Goal: Ask a question

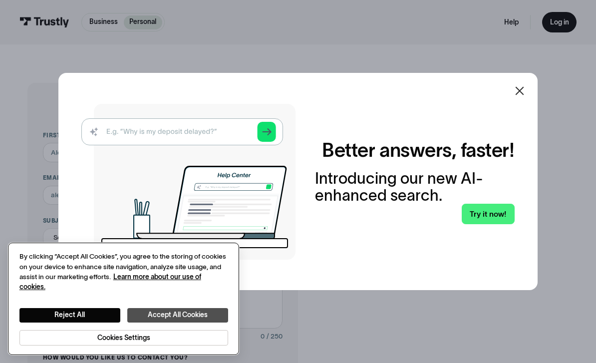
click at [202, 312] on button "Accept All Cookies" at bounding box center [177, 315] width 101 height 14
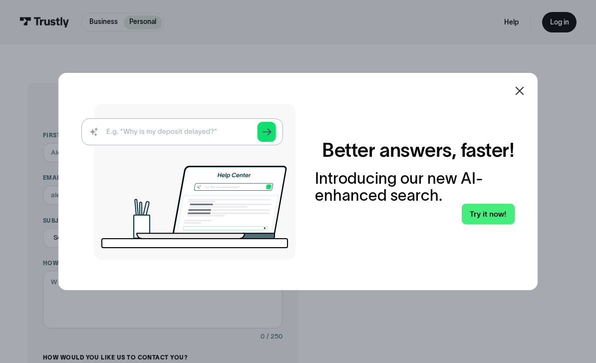
scroll to position [0, 0]
click at [524, 97] on icon at bounding box center [520, 91] width 12 height 12
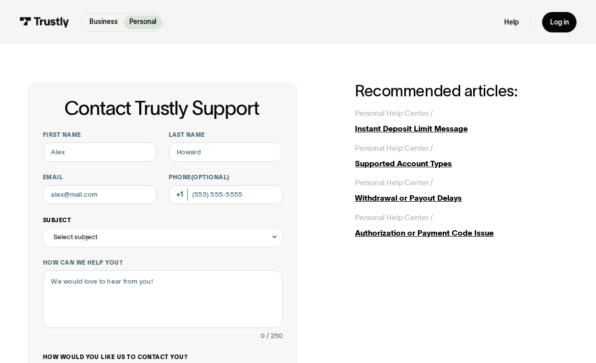
click at [279, 241] on div "Select subject" at bounding box center [163, 237] width 240 height 19
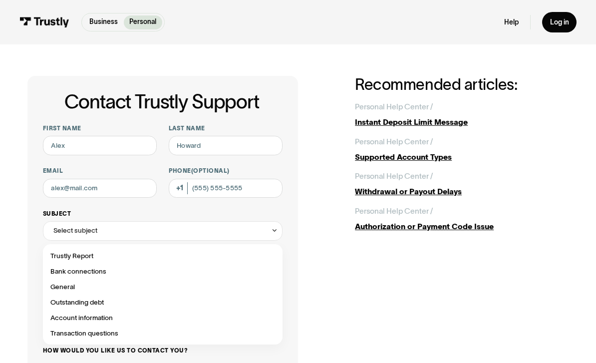
scroll to position [0, 0]
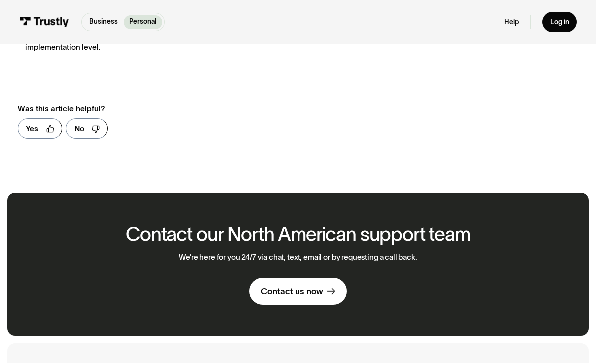
scroll to position [1032, 0]
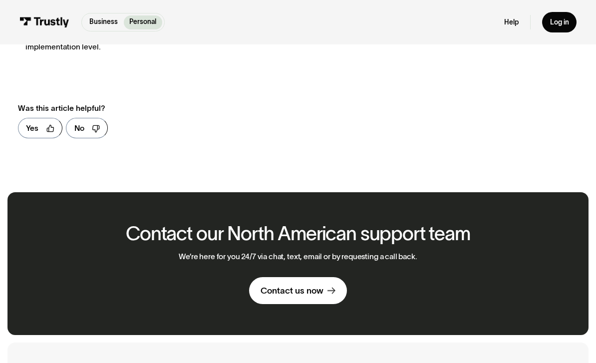
click at [324, 289] on div "Contact us now" at bounding box center [292, 290] width 63 height 11
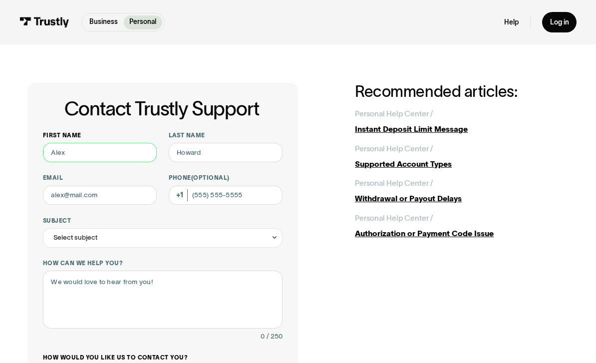
click at [106, 152] on input "First name" at bounding box center [100, 152] width 114 height 19
type input "Joe"
click at [226, 158] on input "Last name" at bounding box center [226, 152] width 114 height 19
type input "King"
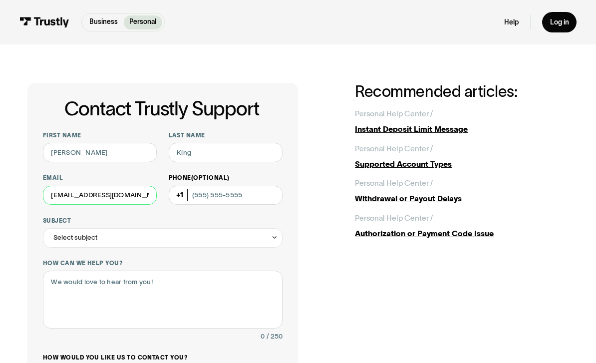
type input "gdipres@msn.com"
click at [205, 197] on input "Phone (Optional)" at bounding box center [226, 195] width 114 height 19
type input "(813) 965-2726"
click at [276, 240] on div "Contact Trustly Support" at bounding box center [274, 236] width 7 height 7
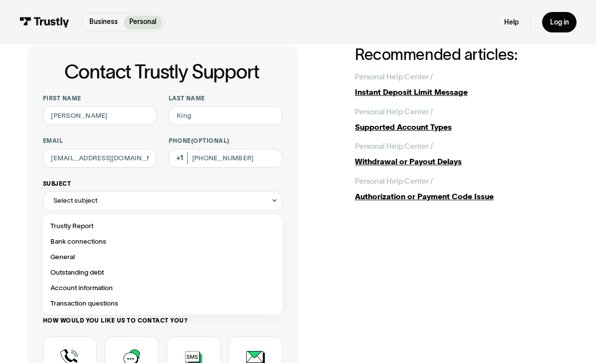
scroll to position [37, 0]
click at [101, 229] on div "Contact Trustly Support" at bounding box center [163, 225] width 232 height 15
type input "**********"
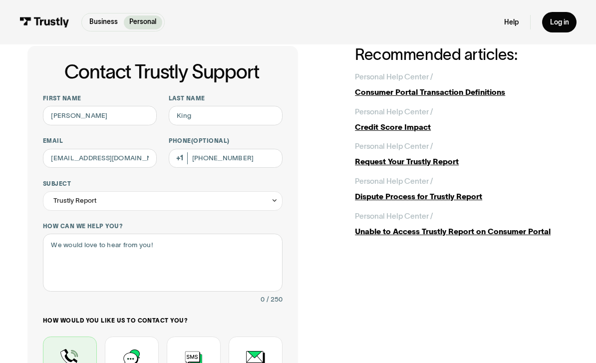
click at [73, 360] on div "Contact Trustly Support" at bounding box center [70, 364] width 54 height 57
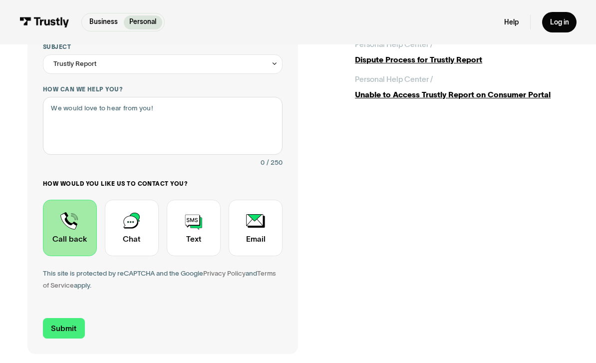
scroll to position [169, 0]
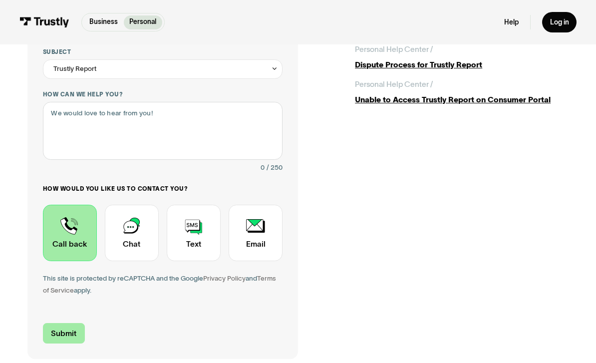
click at [77, 331] on input "Submit" at bounding box center [64, 333] width 42 height 20
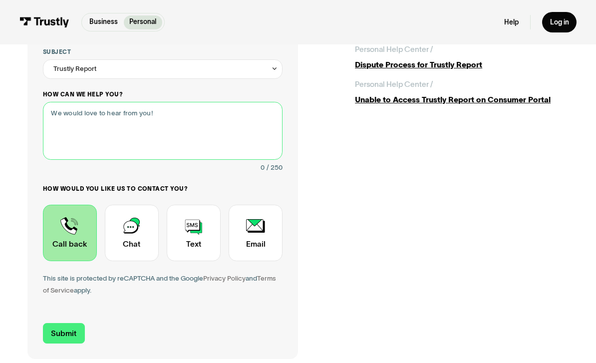
click at [103, 137] on textarea "How can we help you?" at bounding box center [163, 131] width 240 height 58
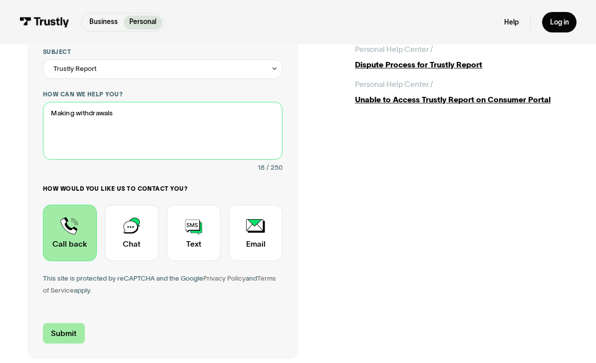
type textarea "Making withdrawals"
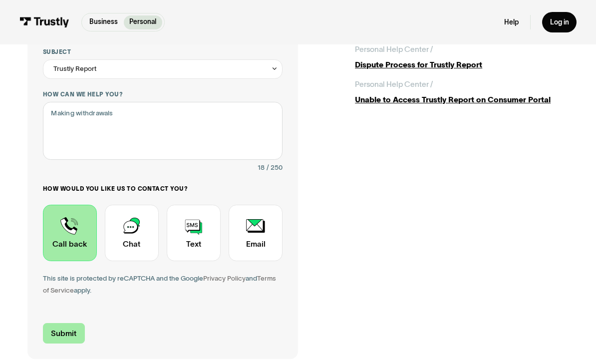
click at [64, 332] on input "Submit" at bounding box center [64, 333] width 42 height 20
type input "+18139652726"
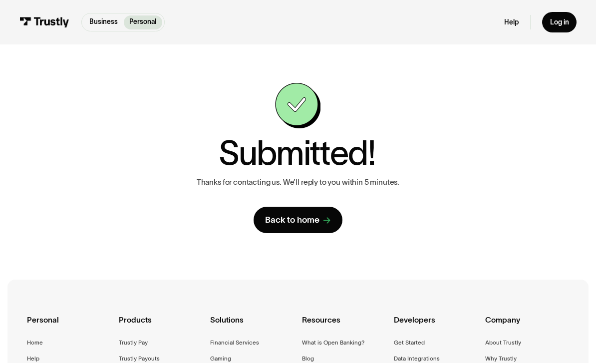
click at [310, 222] on div "Back to home" at bounding box center [292, 219] width 54 height 11
